Goal: Navigation & Orientation: Find specific page/section

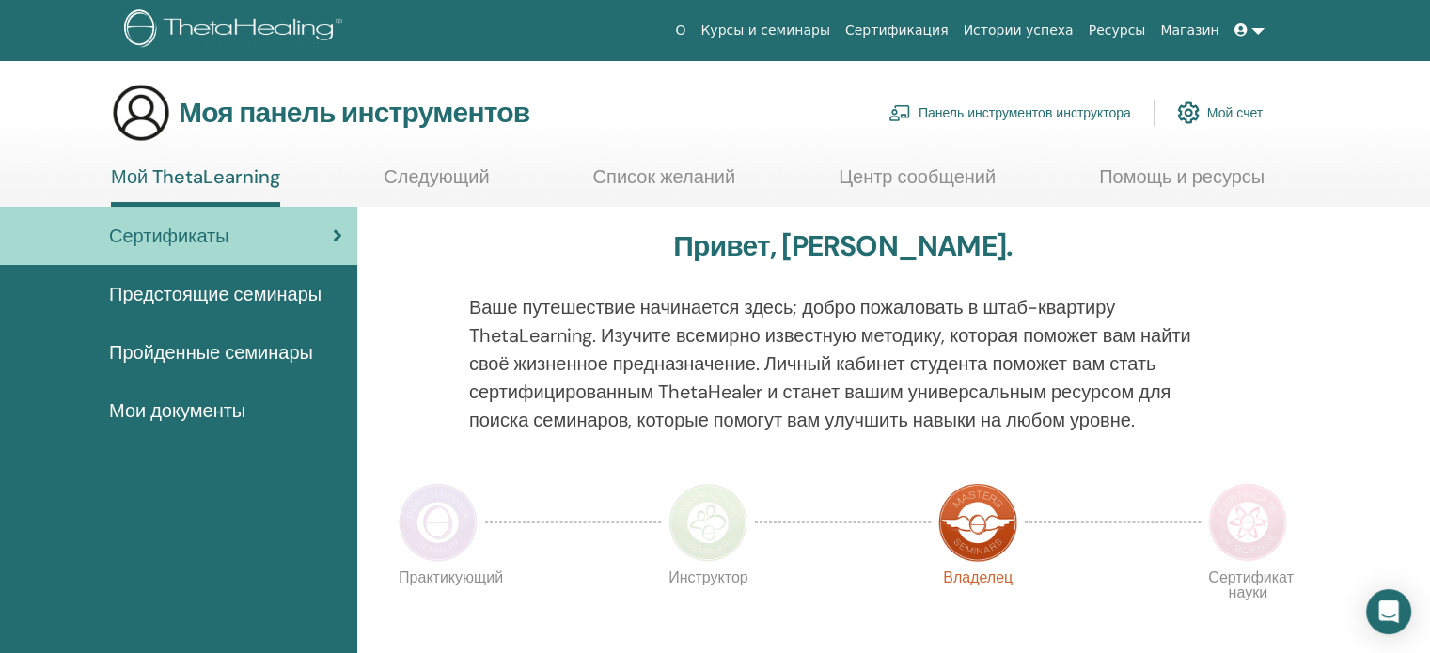
click at [1026, 112] on font "Панель инструментов инструктора" at bounding box center [1024, 113] width 212 height 17
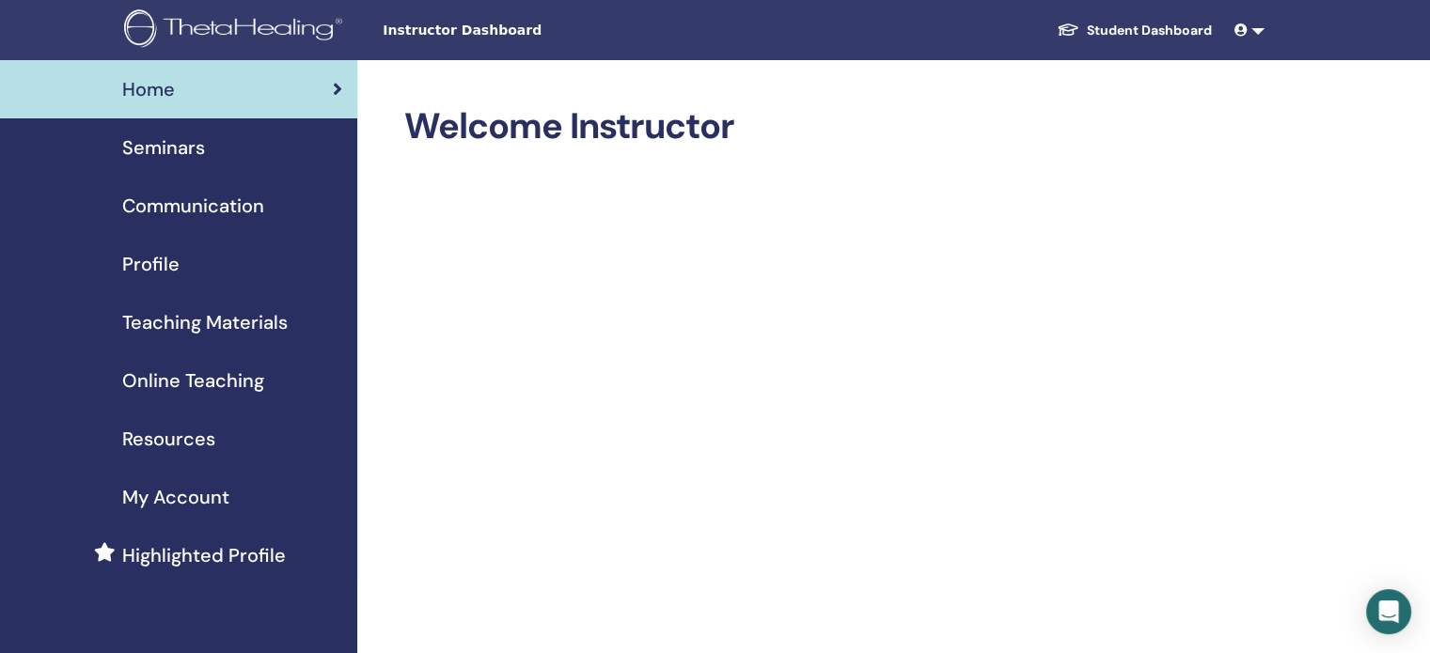
click at [169, 147] on span "Seminars" at bounding box center [163, 147] width 83 height 28
